Goal: Task Accomplishment & Management: Use online tool/utility

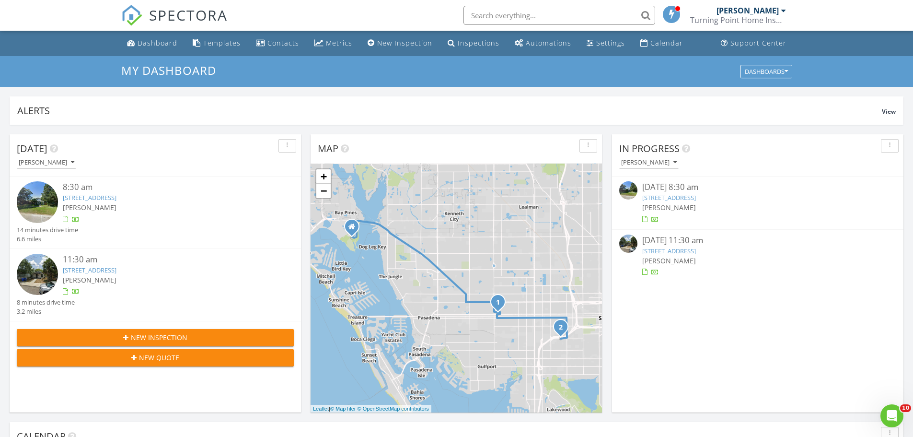
click at [124, 264] on div "11:30 am" at bounding box center [167, 260] width 208 height 12
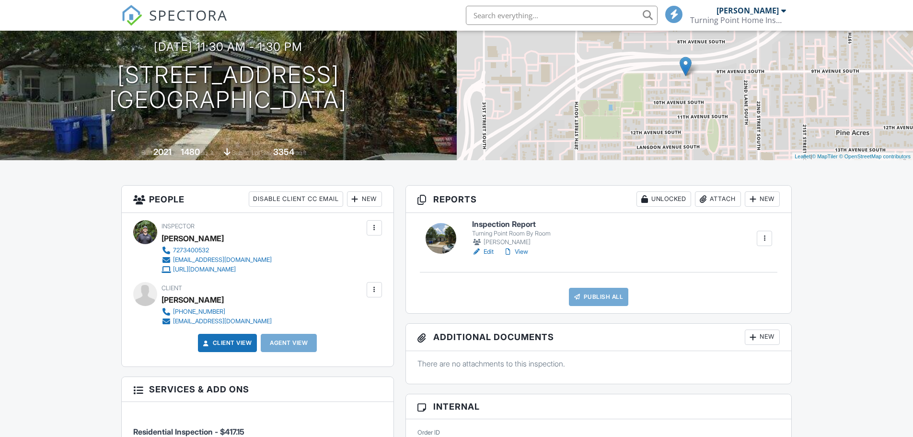
click at [489, 250] on link "Edit" at bounding box center [483, 252] width 22 height 10
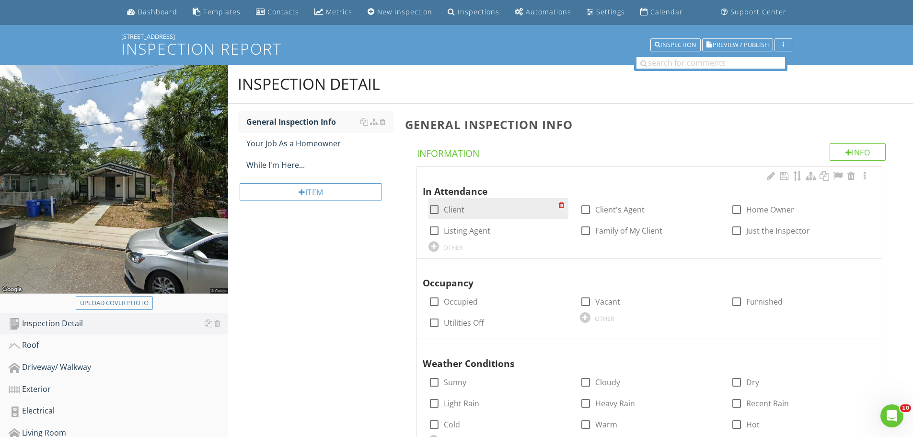
scroll to position [48, 0]
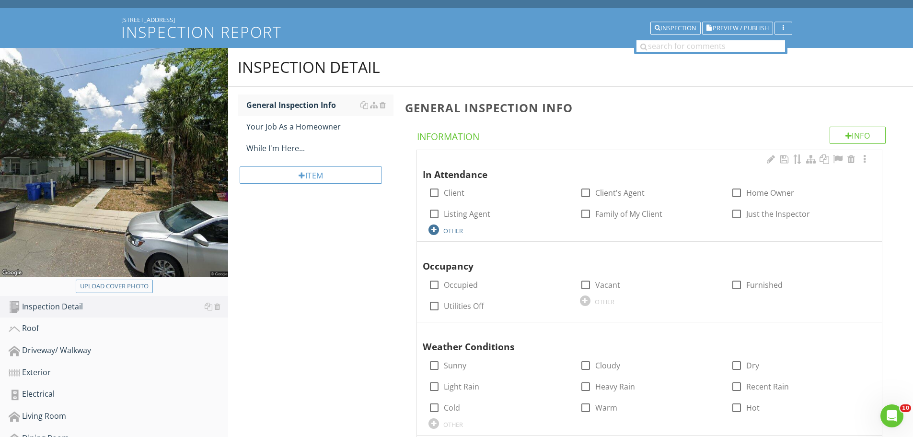
click at [440, 229] on div "OTHER" at bounding box center [499, 229] width 140 height 12
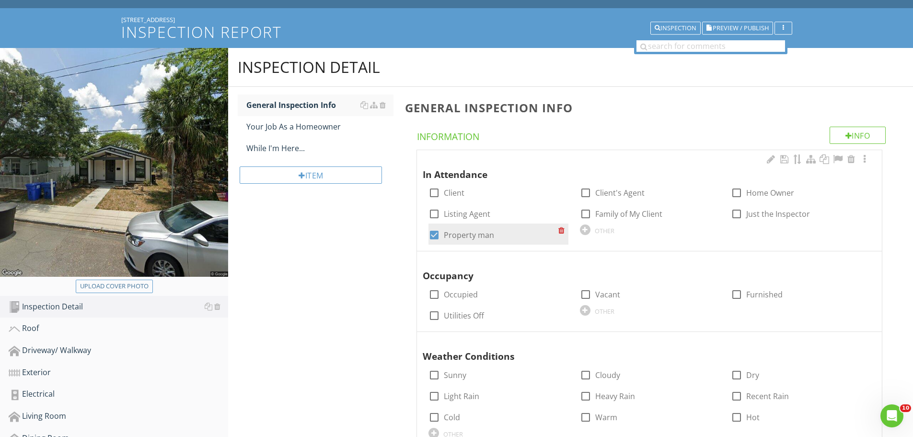
click at [563, 229] on div at bounding box center [564, 229] width 10 height 13
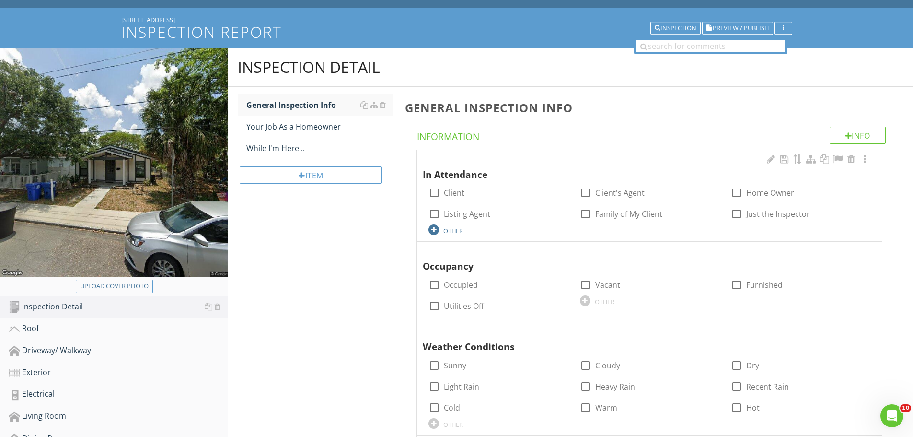
click at [452, 229] on div "OTHER" at bounding box center [454, 231] width 20 height 8
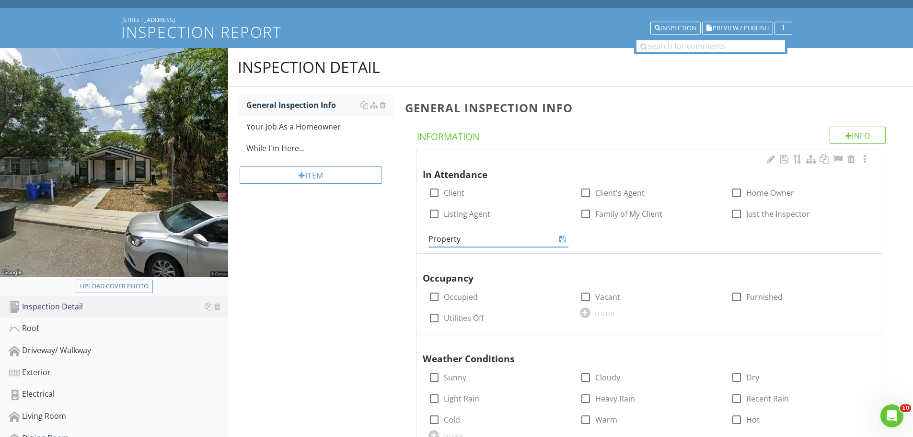
paste input "man·ag·er"
click at [479, 238] on input "Property man·ag·er" at bounding box center [492, 239] width 126 height 16
click at [491, 241] on input "Property man·ag·er" at bounding box center [492, 239] width 126 height 16
click at [480, 239] on input "Property man·ager" at bounding box center [492, 239] width 126 height 16
type input "Property manager"
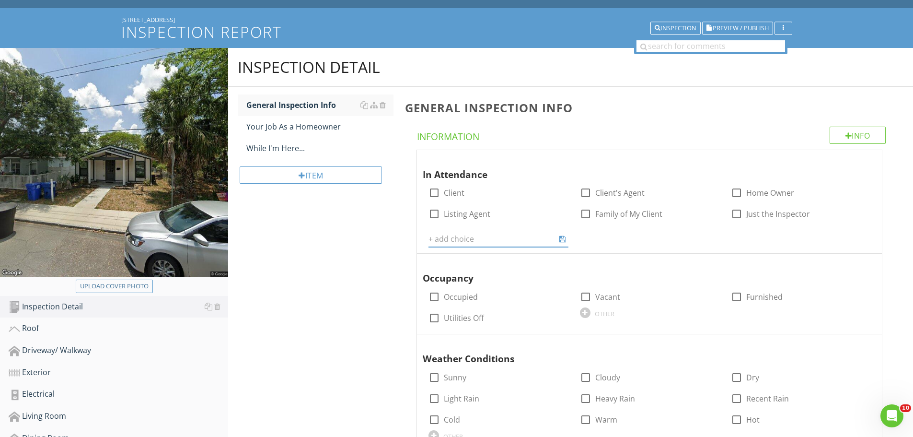
click at [345, 257] on div "Inspection Detail General Inspection Info Your Job As a Homeowner While I'm Her…" at bounding box center [570, 405] width 685 height 714
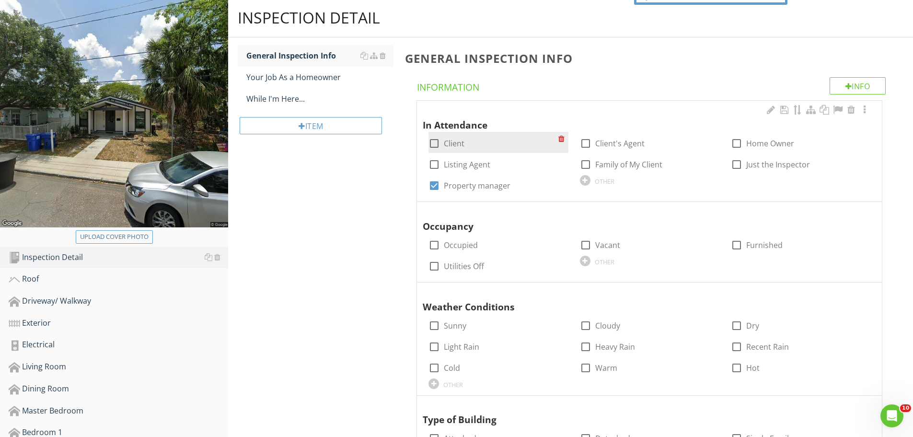
scroll to position [144, 0]
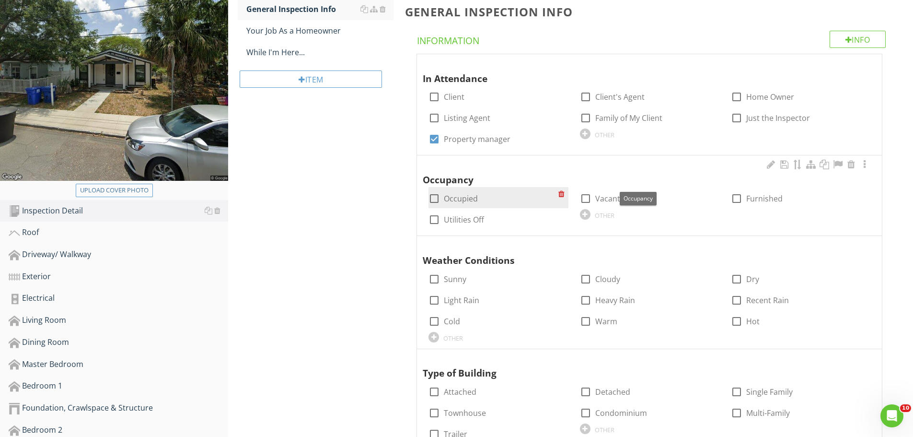
click at [438, 198] on div at bounding box center [434, 198] width 16 height 16
checkbox input "true"
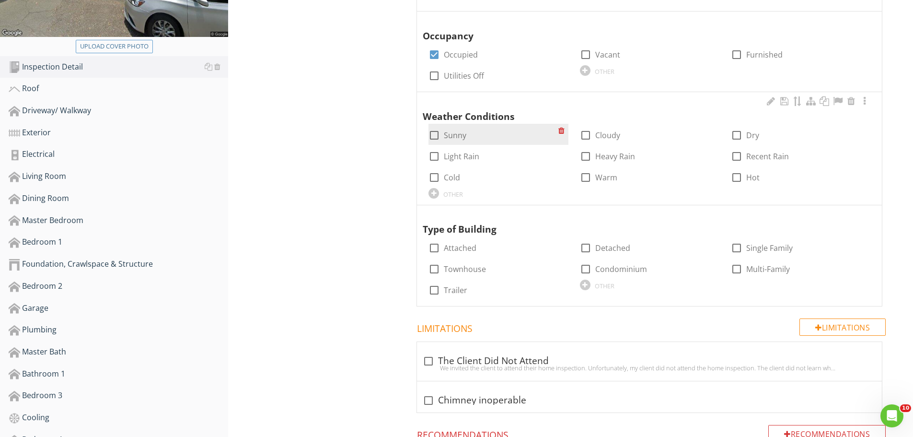
click at [438, 134] on div at bounding box center [434, 135] width 16 height 16
checkbox input "true"
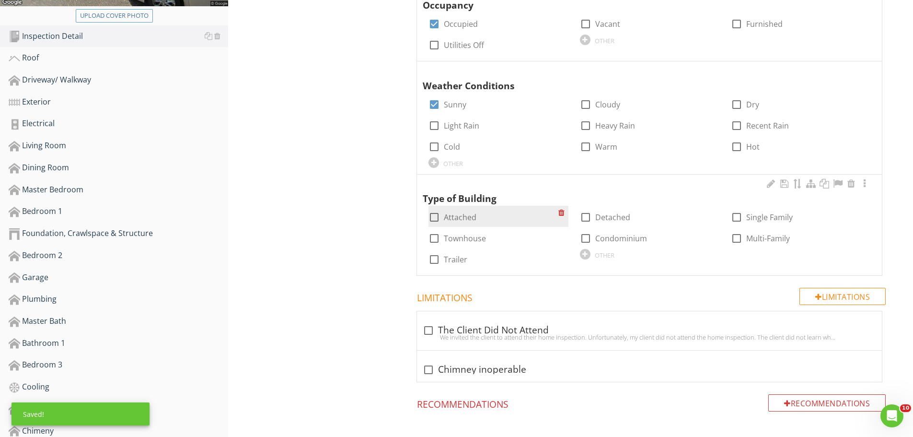
scroll to position [336, 0]
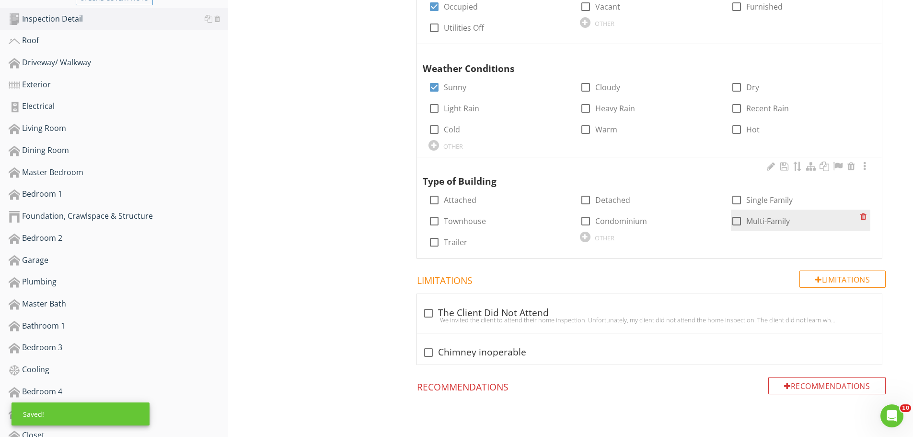
click at [740, 220] on div at bounding box center [737, 221] width 16 height 16
checkbox input "true"
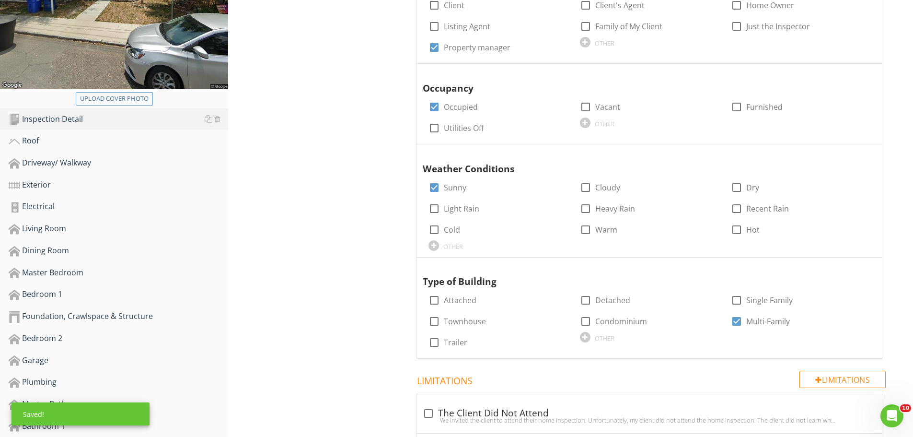
scroll to position [0, 0]
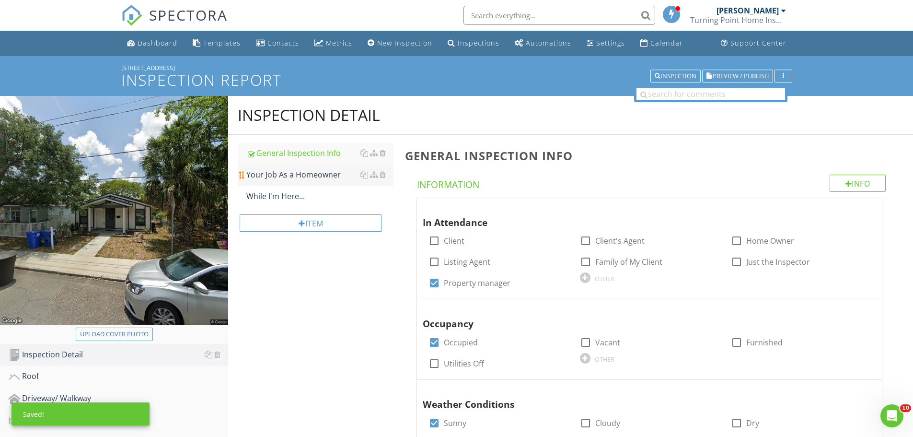
click at [320, 174] on div "Your Job As a Homeowner" at bounding box center [319, 175] width 147 height 12
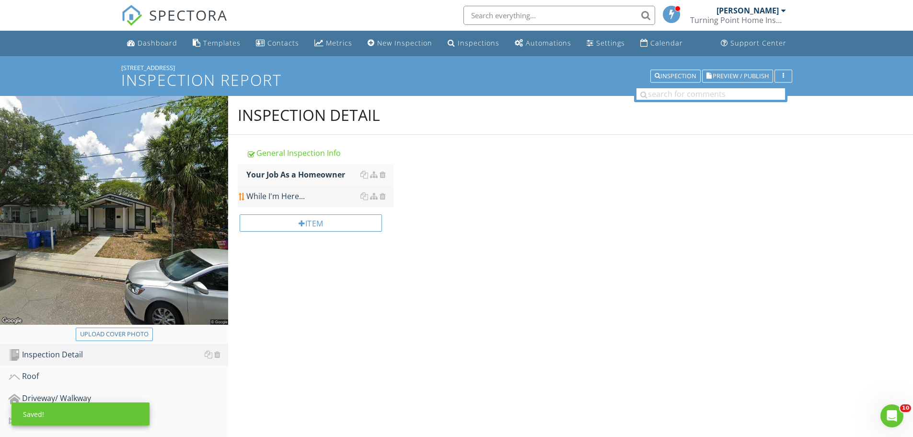
click at [309, 191] on div "While I'm Here..." at bounding box center [319, 196] width 147 height 12
click at [307, 148] on div "General Inspection Info" at bounding box center [319, 153] width 147 height 12
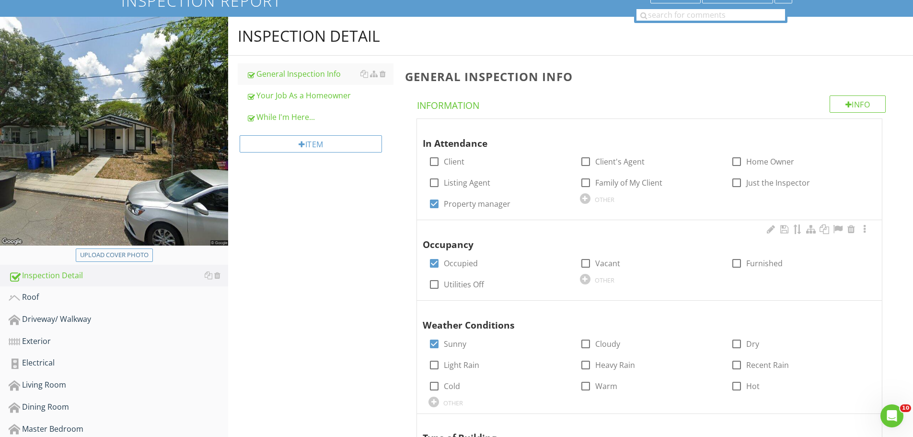
scroll to position [96, 0]
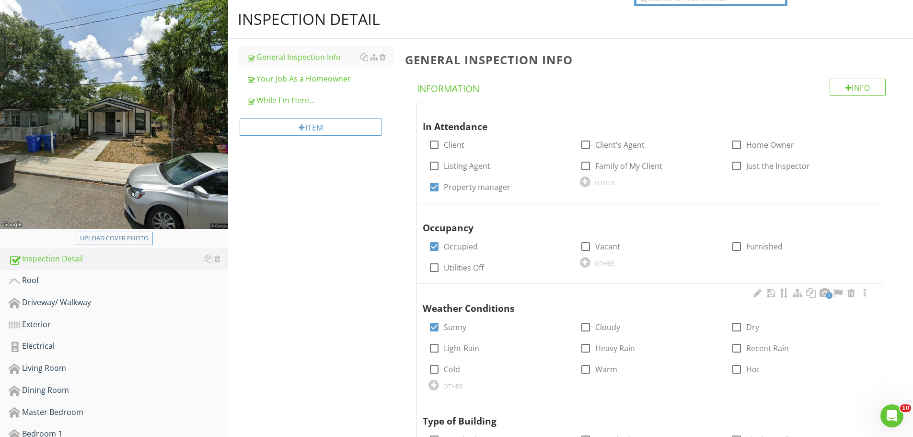
click at [831, 294] on span "1" at bounding box center [829, 295] width 7 height 7
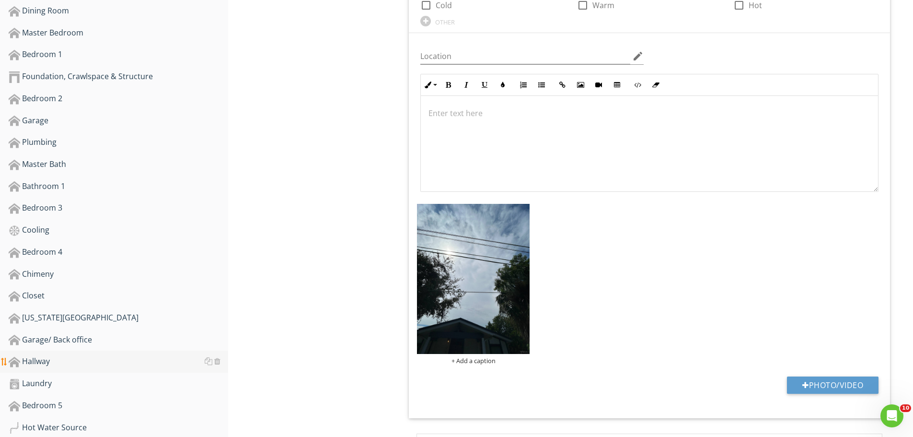
scroll to position [527, 0]
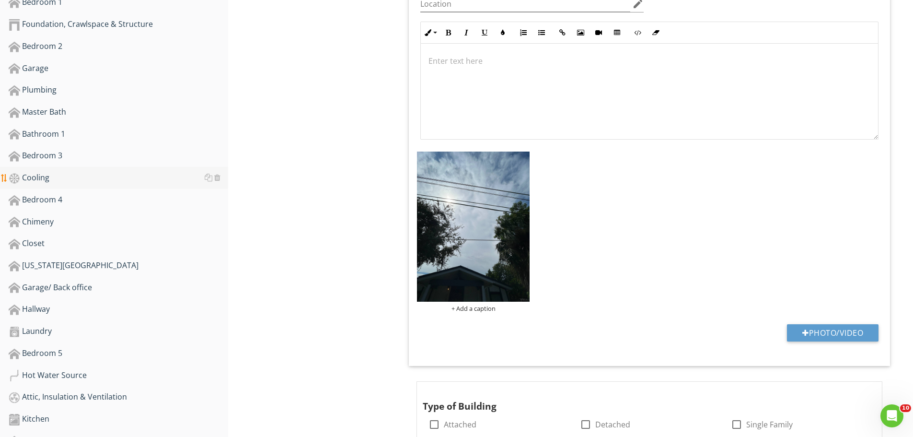
click at [58, 182] on div "Cooling" at bounding box center [119, 178] width 220 height 12
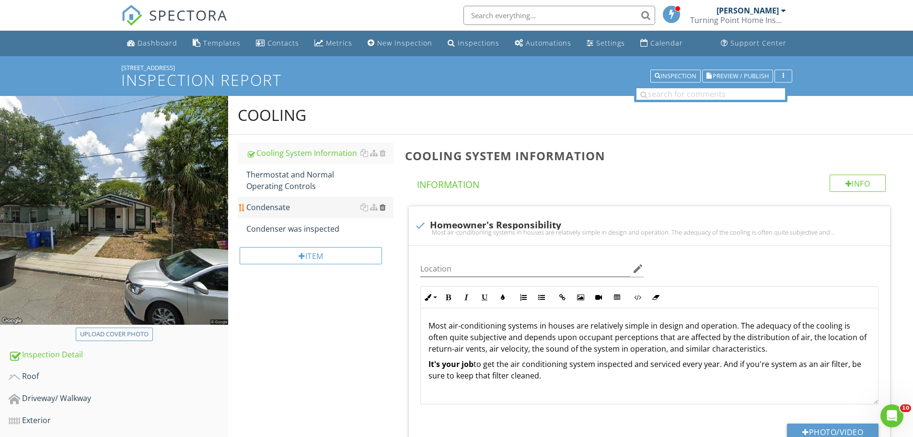
click at [383, 210] on div at bounding box center [383, 207] width 6 height 8
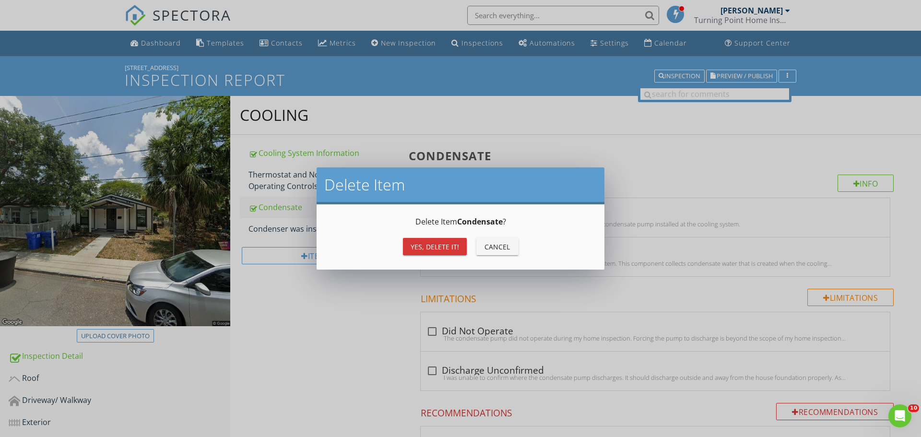
click at [417, 250] on div "Yes, Delete it!" at bounding box center [434, 247] width 48 height 10
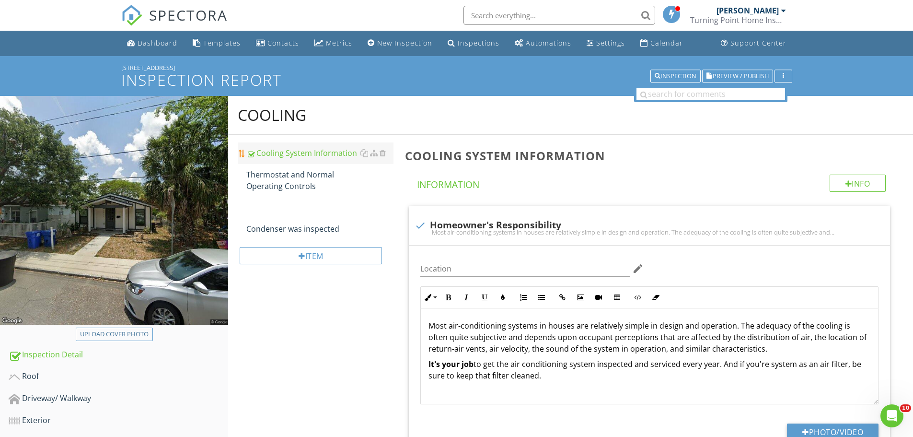
click at [288, 157] on div "Cooling System Information" at bounding box center [319, 153] width 147 height 12
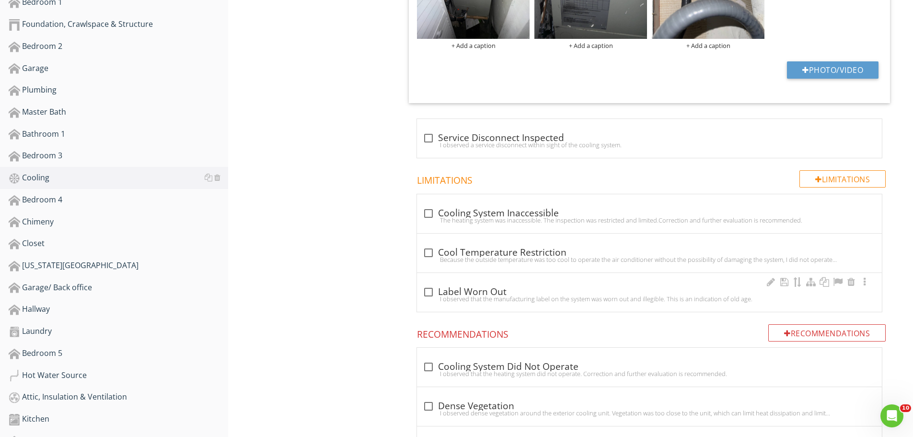
scroll to position [671, 0]
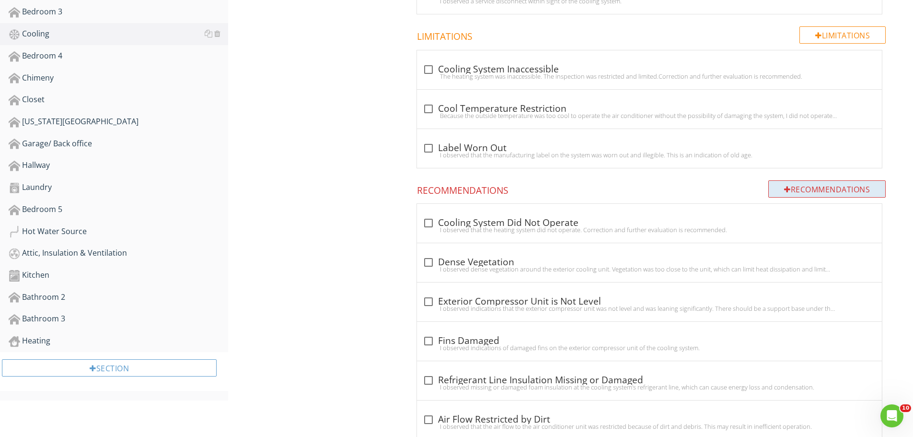
click at [793, 187] on div "Recommendations" at bounding box center [827, 188] width 117 height 17
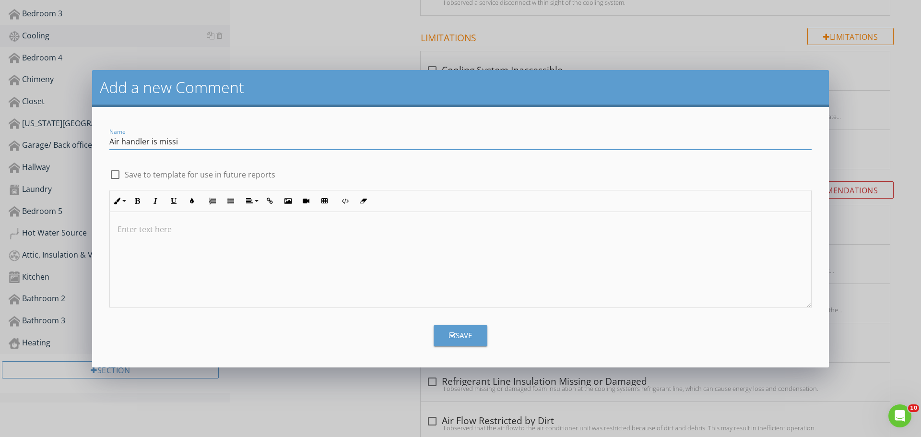
type input "Air handler is missing overflow pan"
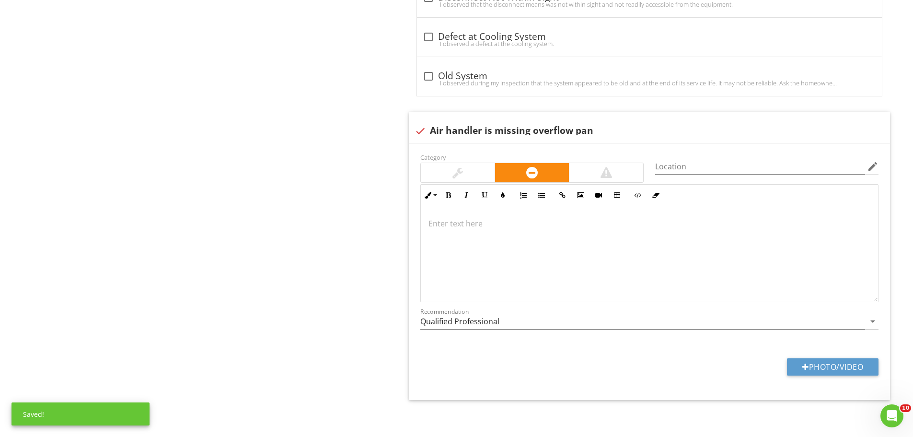
scroll to position [1450, 0]
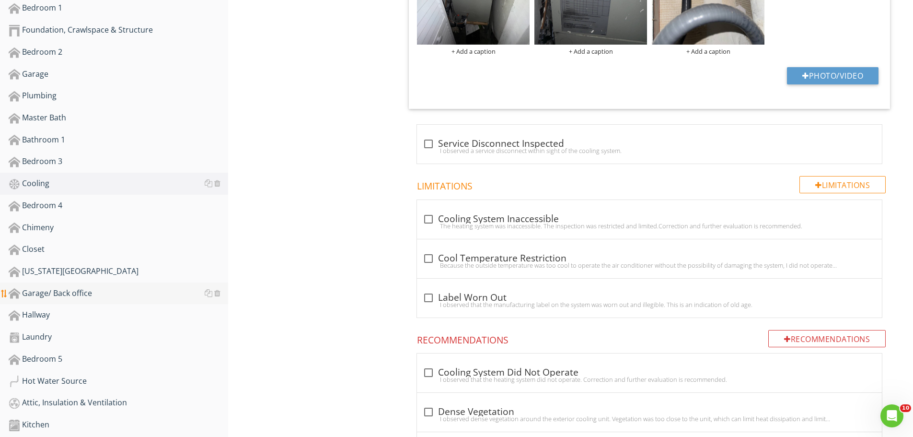
scroll to position [0, 0]
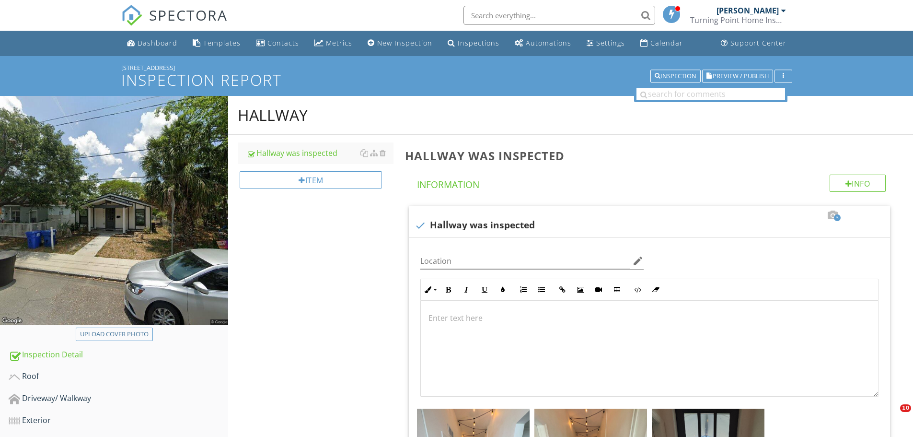
scroll to position [1583, 0]
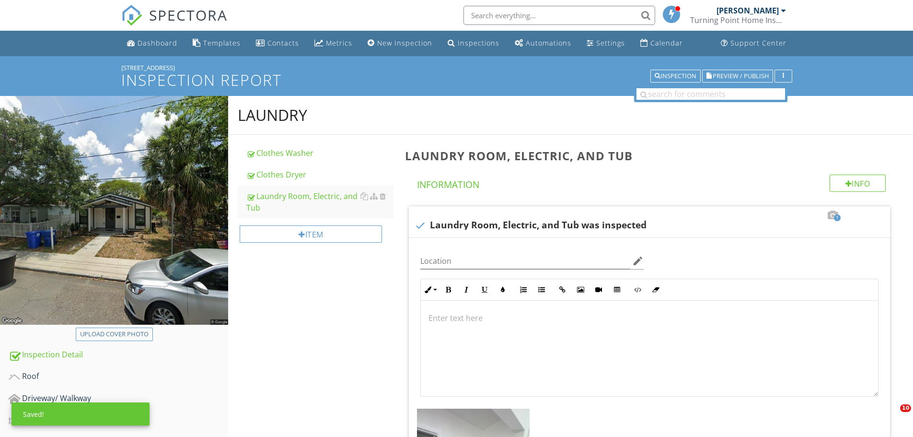
scroll to position [752, 0]
